Goal: Task Accomplishment & Management: Use online tool/utility

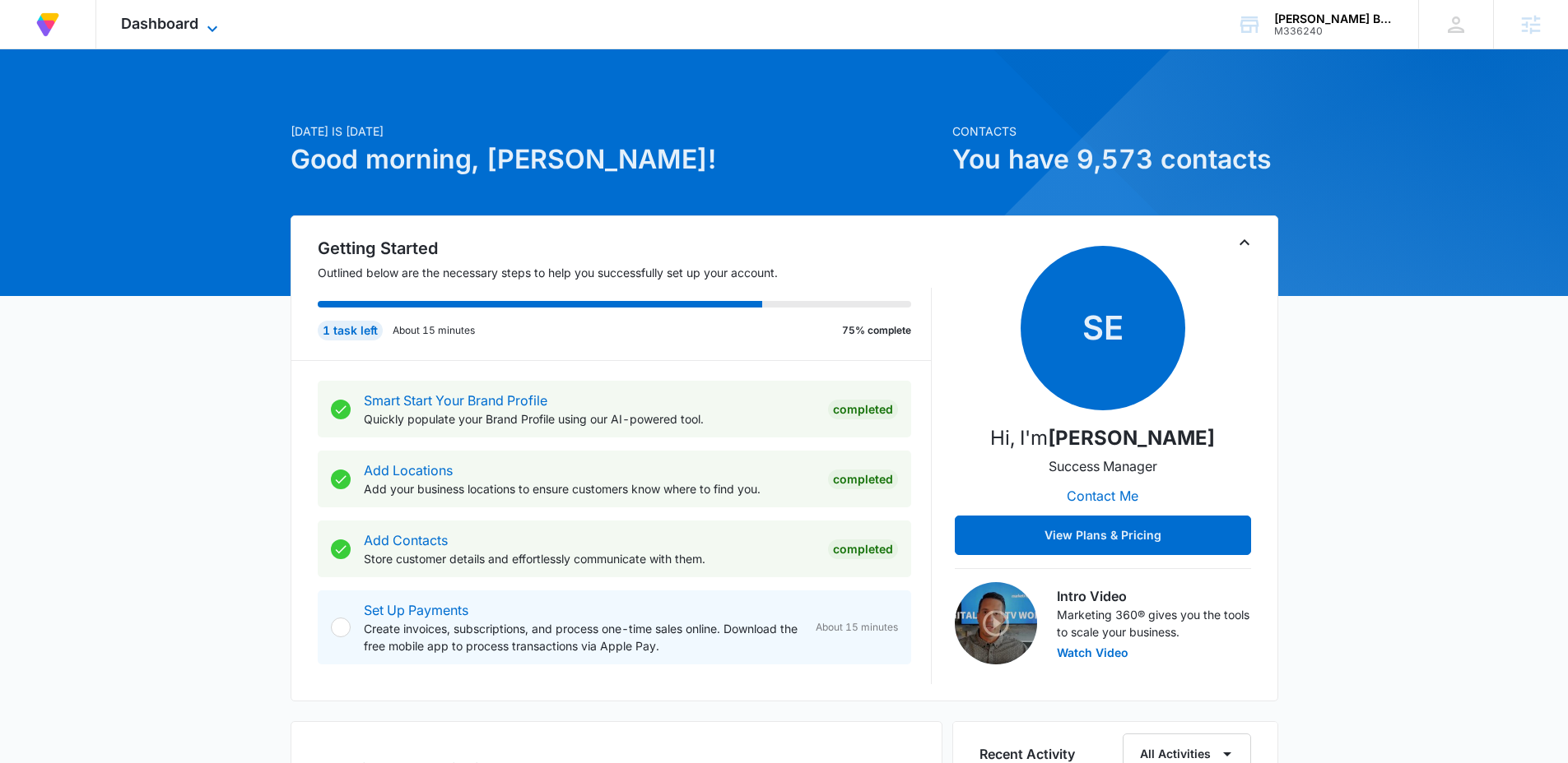
click at [157, 17] on span "Dashboard" at bounding box center [159, 23] width 78 height 17
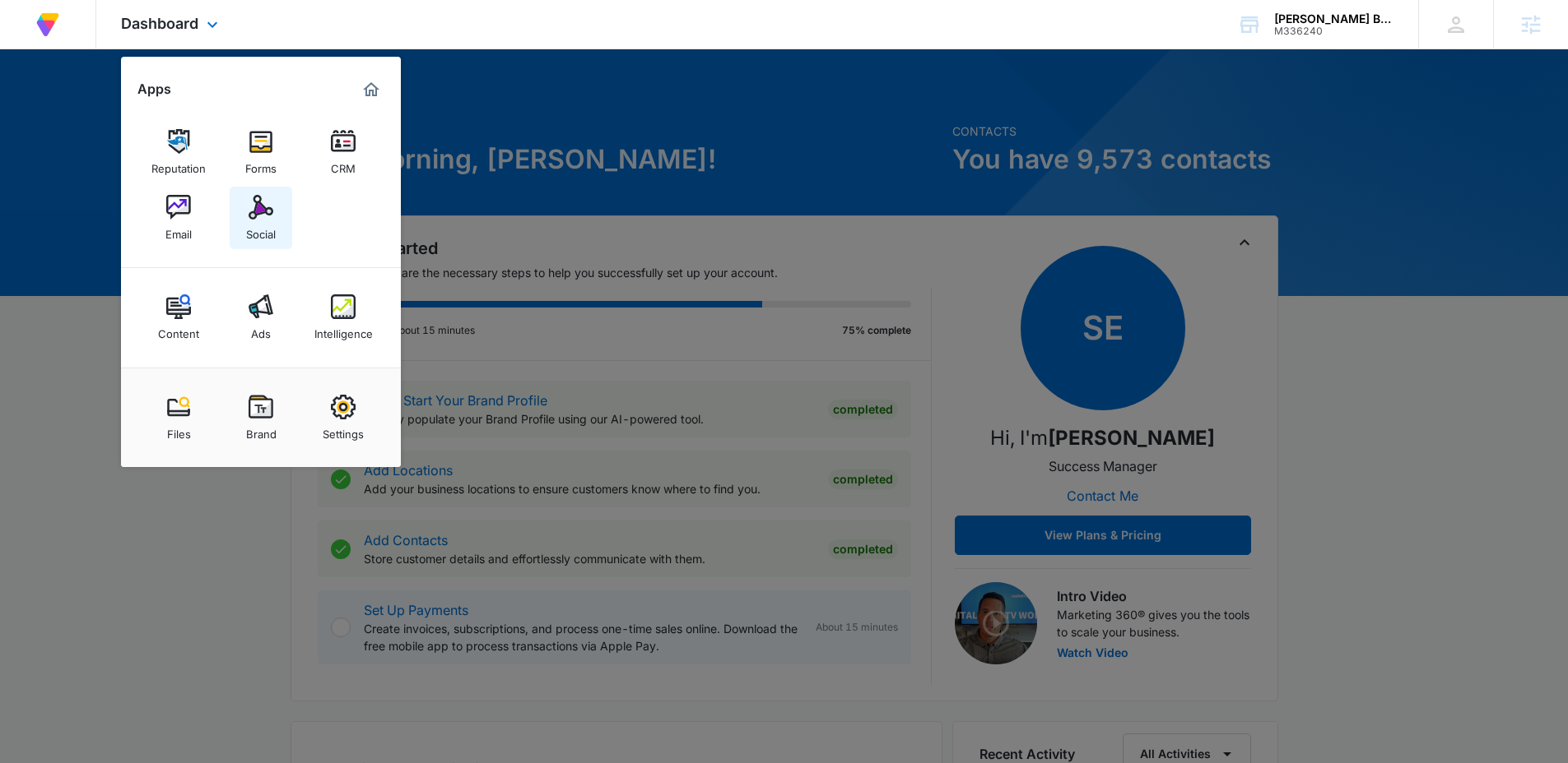
click at [252, 232] on div "Social" at bounding box center [261, 230] width 30 height 21
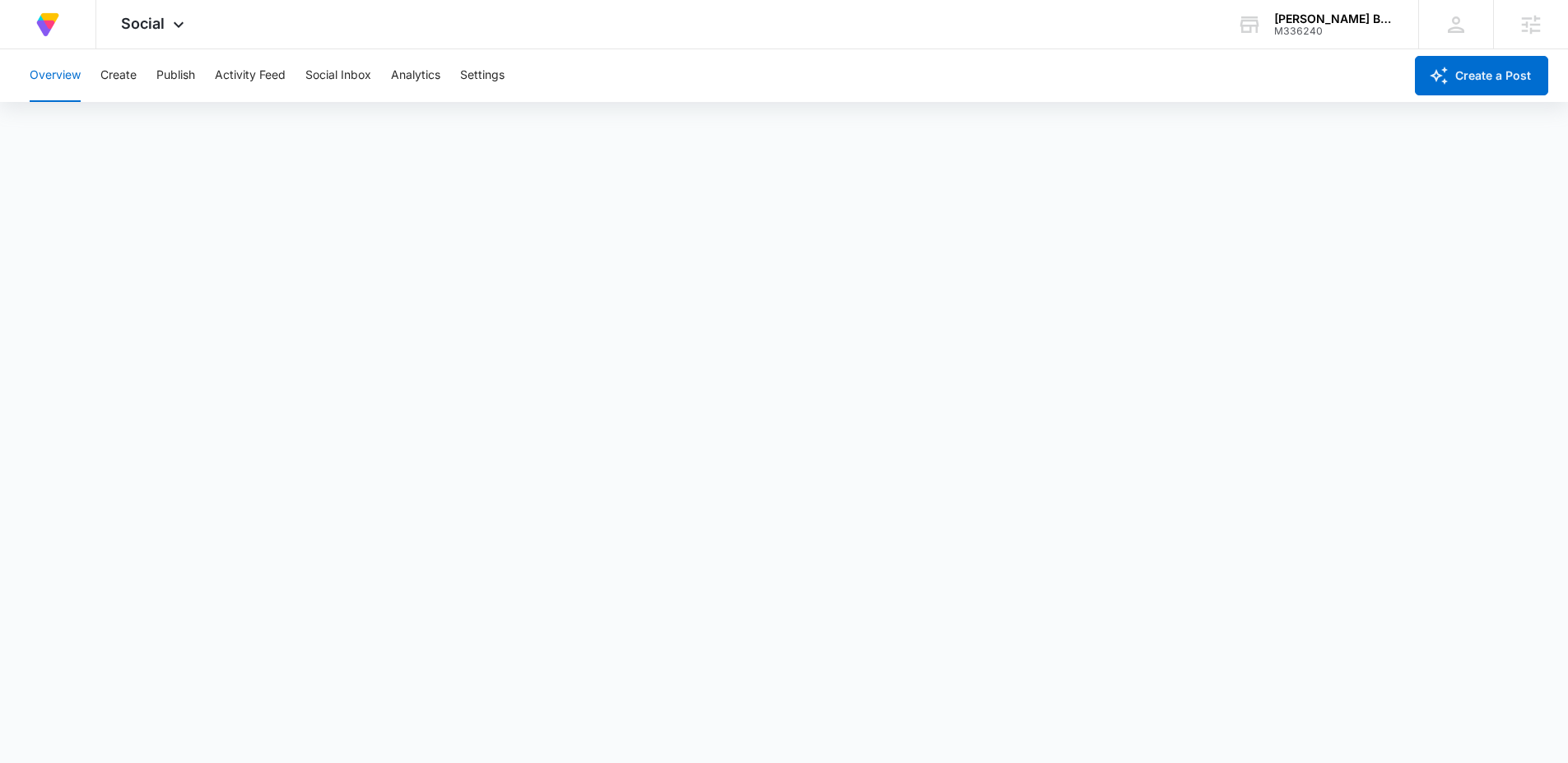
click at [90, 81] on div "Overview Create Publish Activity Feed Social Inbox Analytics Settings" at bounding box center [711, 76] width 1383 height 53
click at [106, 77] on button "Create" at bounding box center [119, 76] width 36 height 53
click at [186, 77] on button "Publish" at bounding box center [175, 76] width 39 height 53
click at [141, 126] on button "Schedules" at bounding box center [126, 126] width 56 height 46
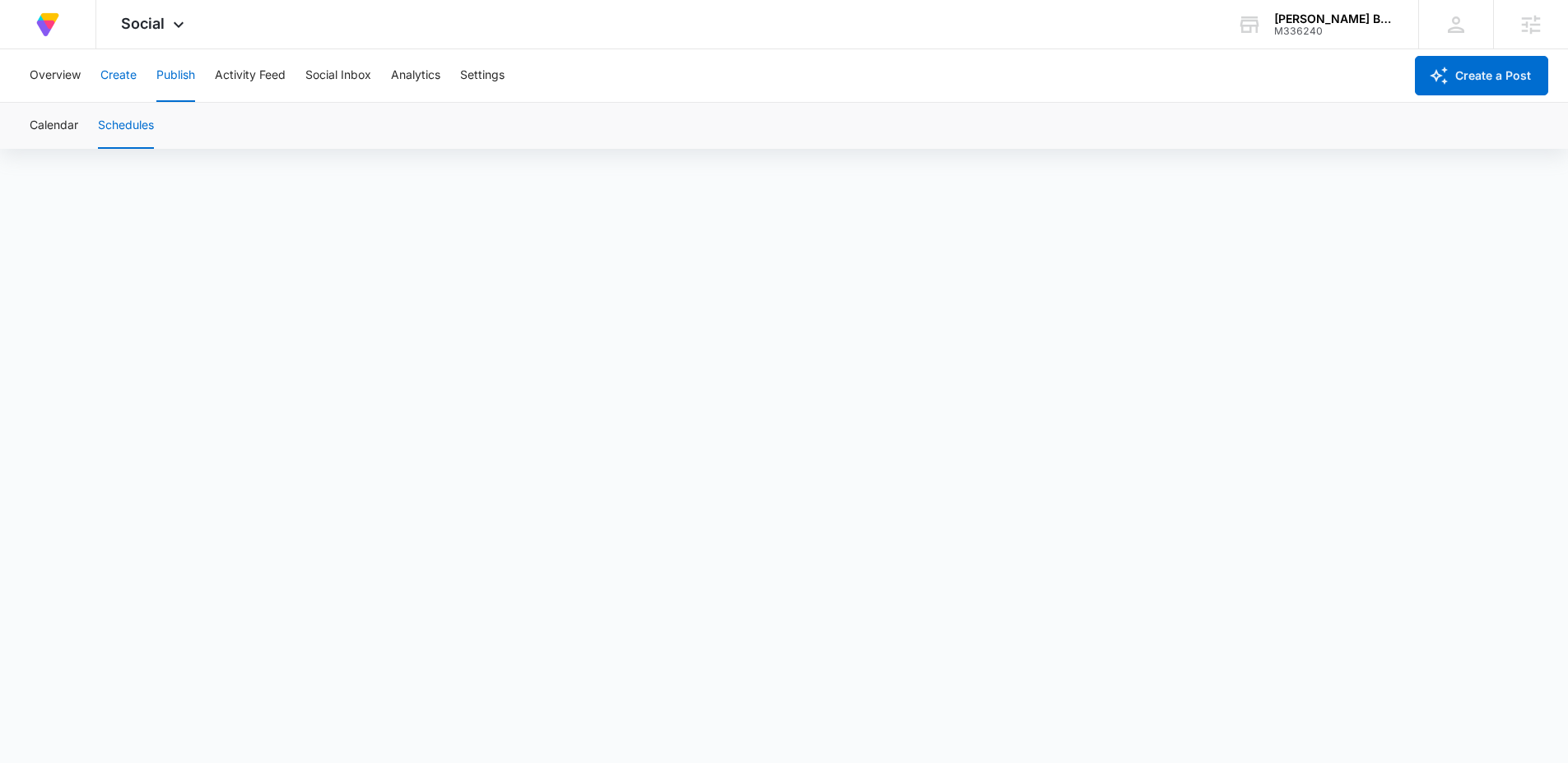
click at [121, 77] on button "Create" at bounding box center [119, 76] width 36 height 53
click at [171, 130] on button "Approvals" at bounding box center [160, 126] width 55 height 46
click at [256, 120] on button "Recommendations" at bounding box center [258, 126] width 100 height 46
click at [356, 128] on button "Auto Import" at bounding box center [359, 126] width 64 height 46
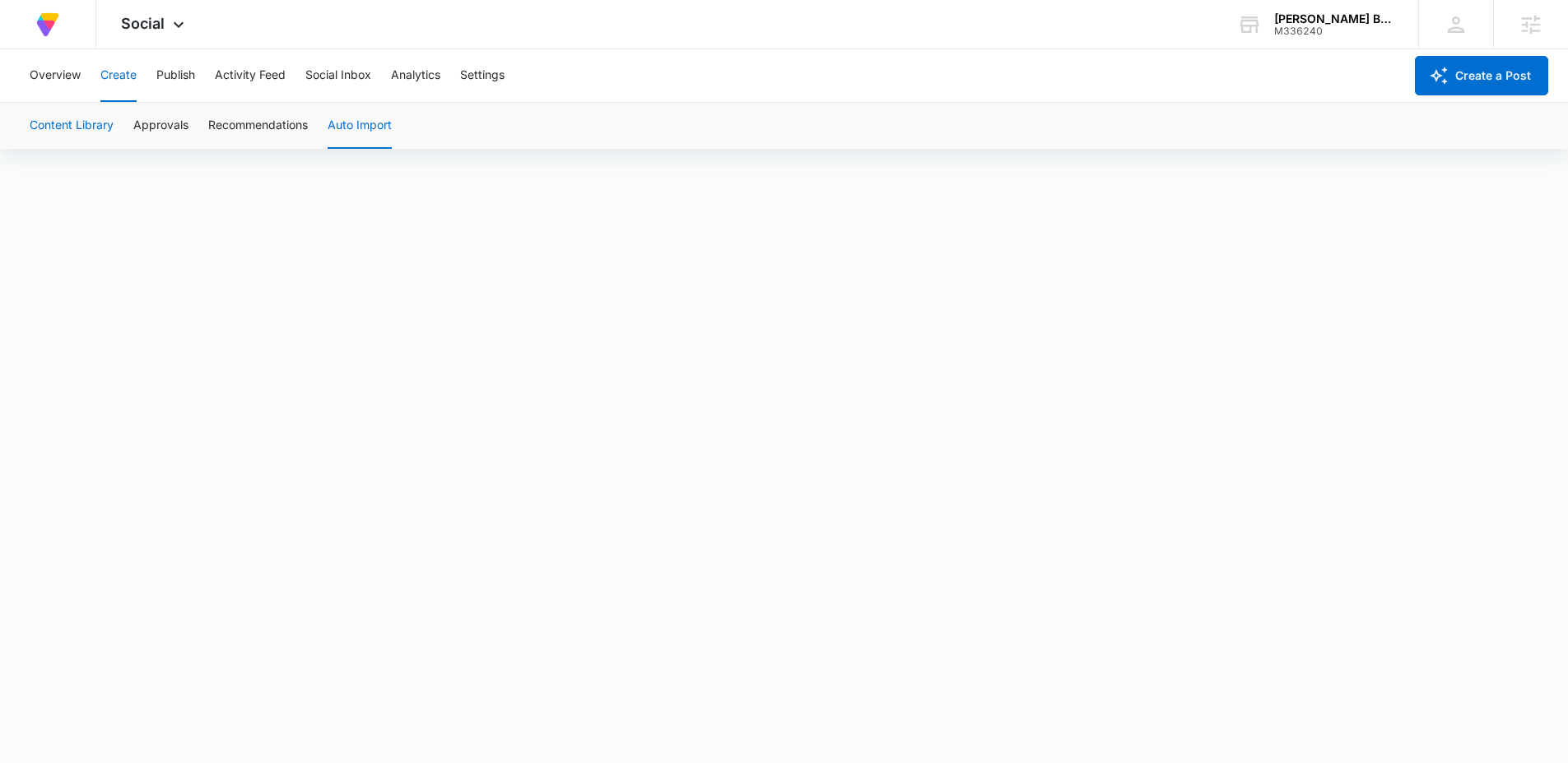
click at [68, 127] on button "Content Library" at bounding box center [72, 126] width 84 height 46
click at [480, 73] on button "Settings" at bounding box center [482, 76] width 45 height 53
click at [125, 87] on button "Create" at bounding box center [119, 76] width 36 height 53
click at [151, 130] on button "Approvals" at bounding box center [160, 126] width 55 height 46
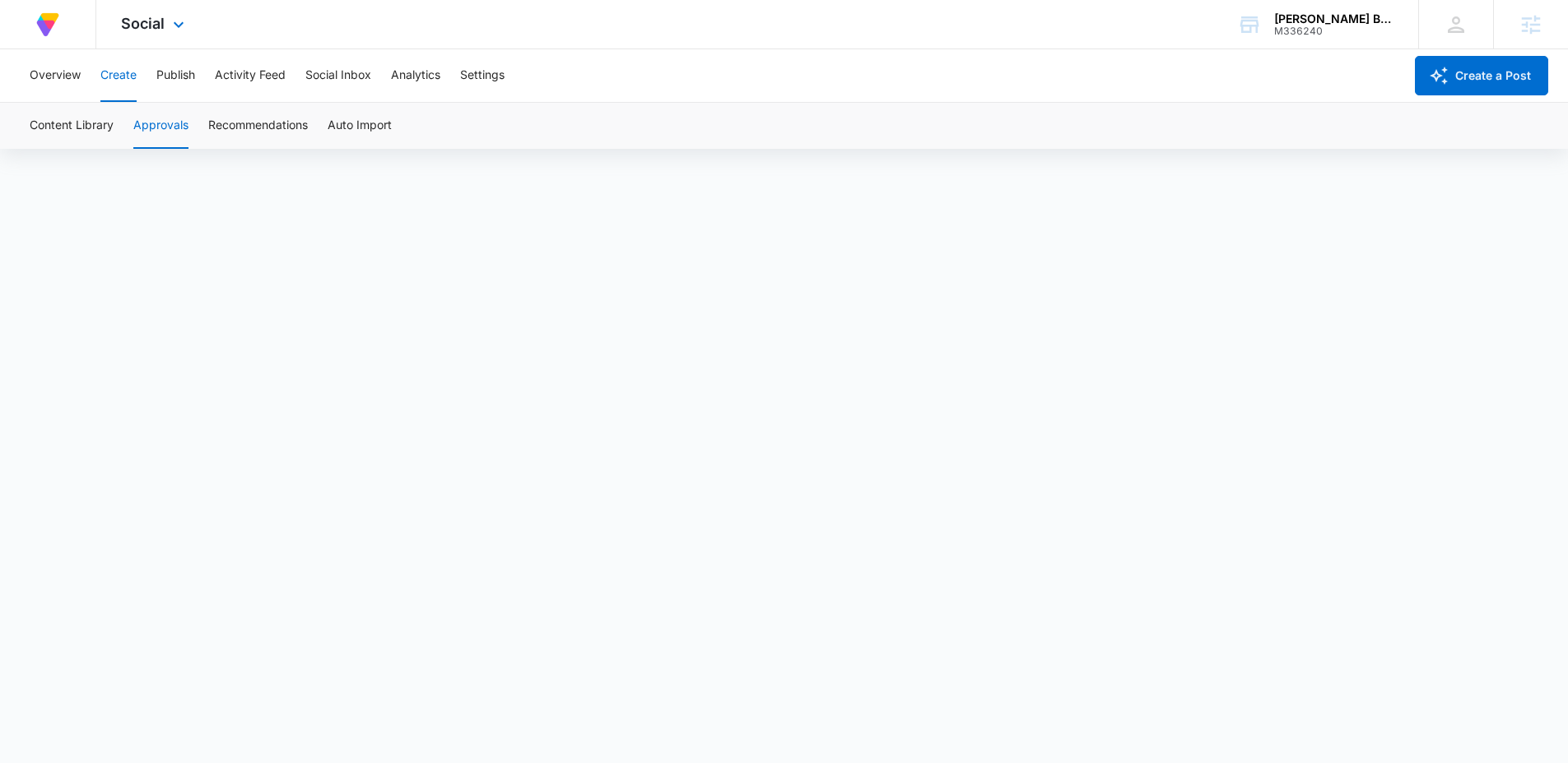
click at [57, 24] on img at bounding box center [48, 25] width 30 height 30
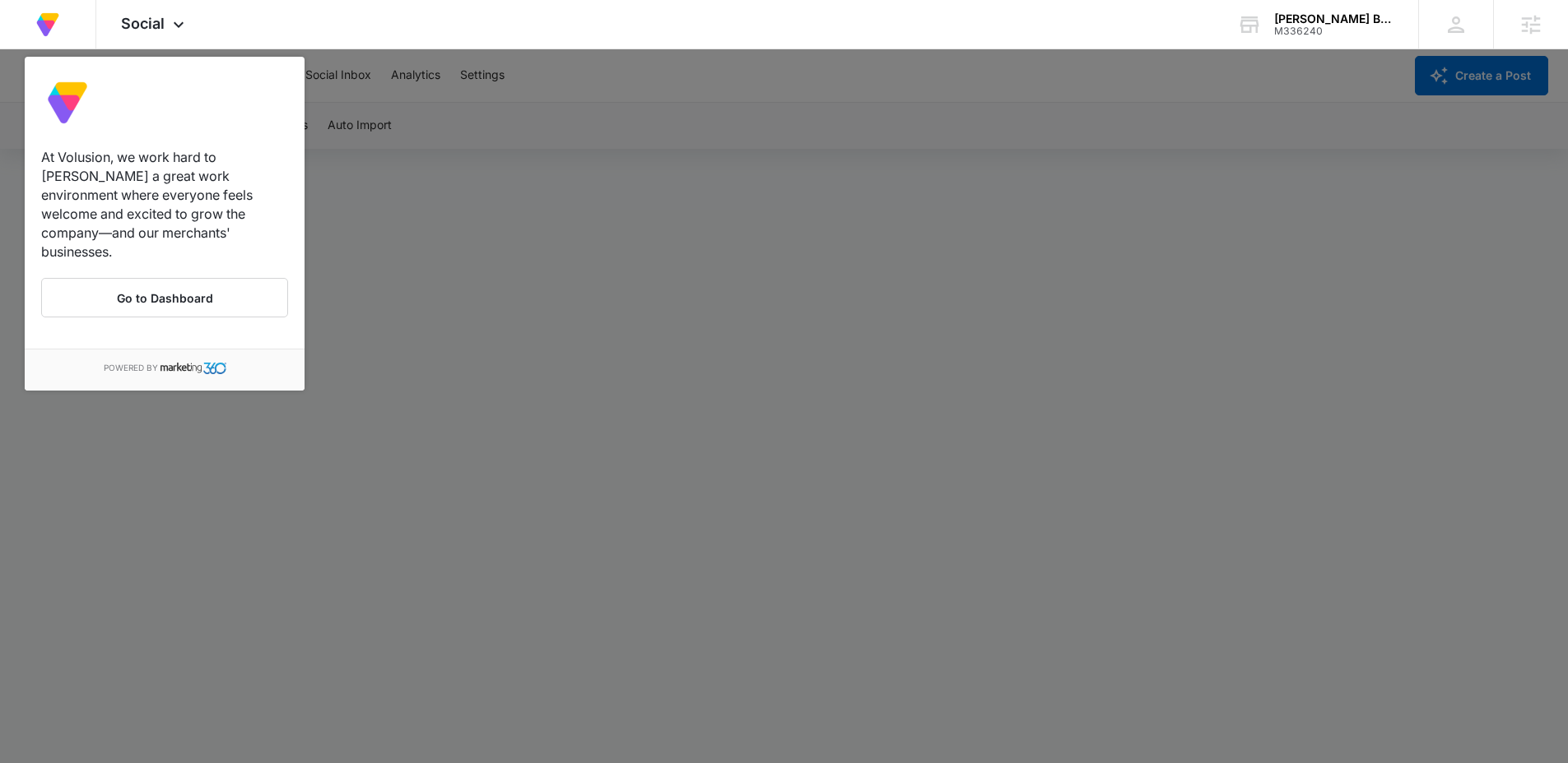
click at [216, 542] on div at bounding box center [784, 382] width 1568 height 763
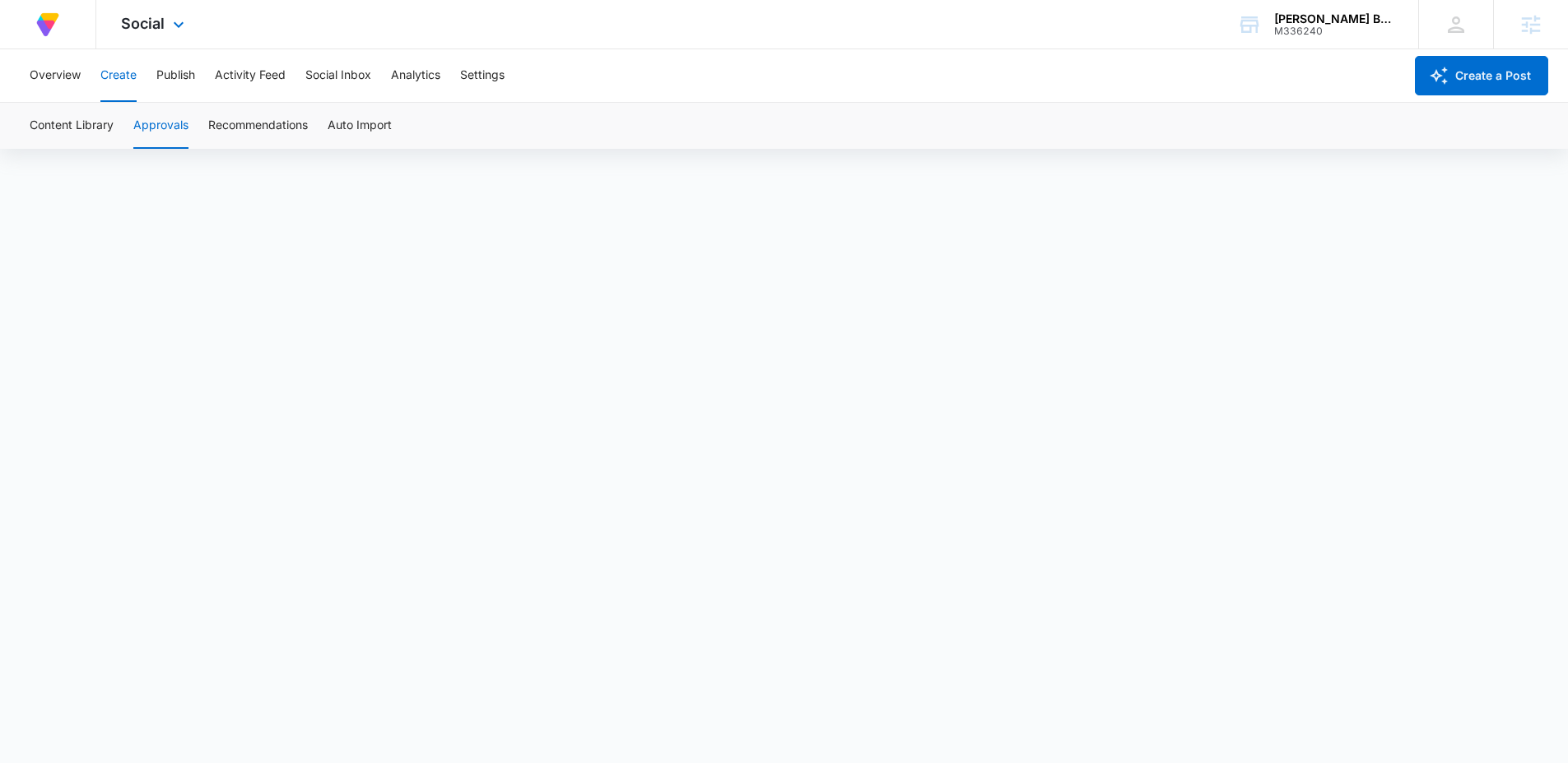
click at [52, 29] on img at bounding box center [48, 25] width 30 height 30
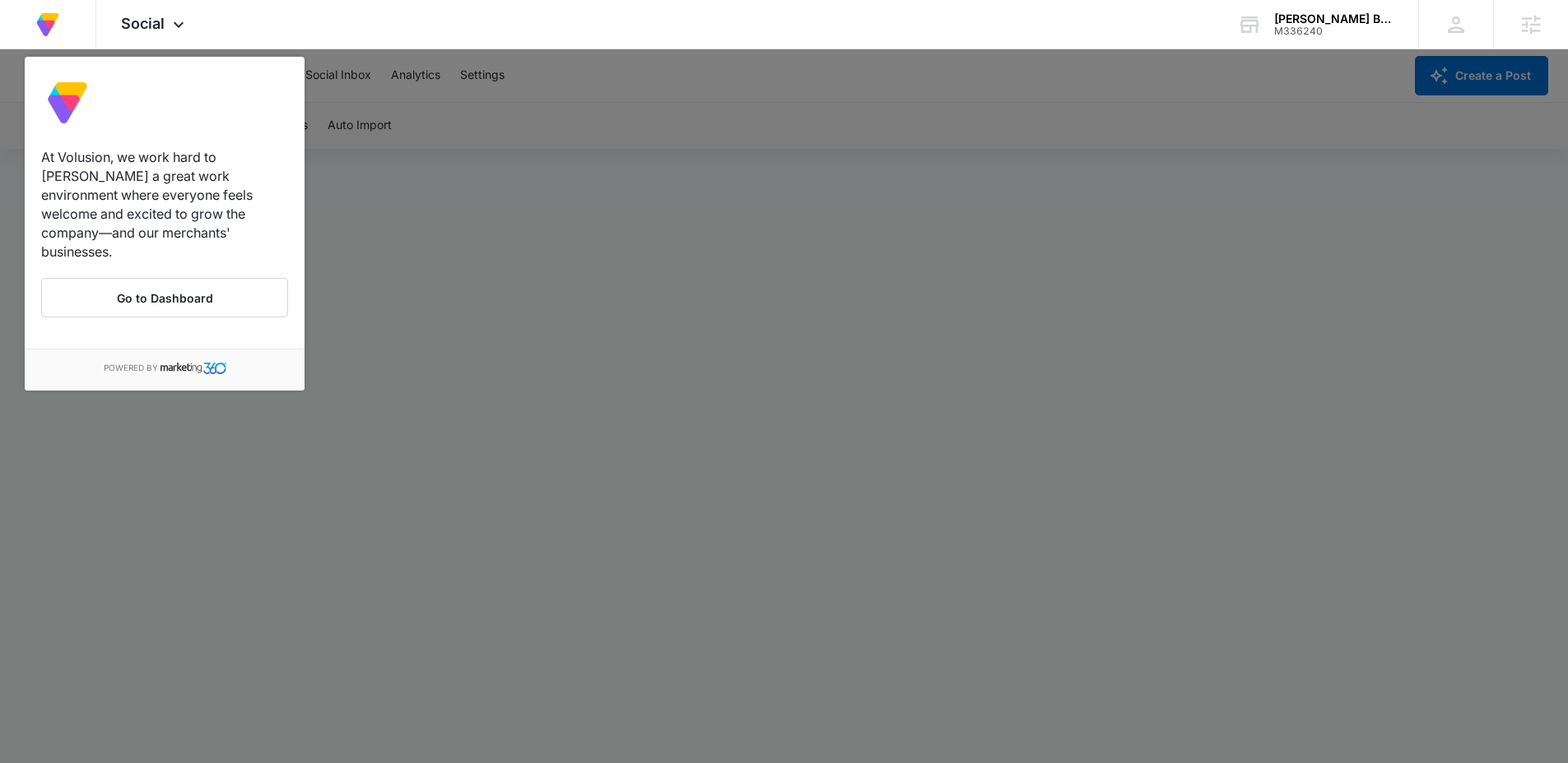
click at [569, 140] on div at bounding box center [784, 382] width 1568 height 763
